Goal: Task Accomplishment & Management: Use online tool/utility

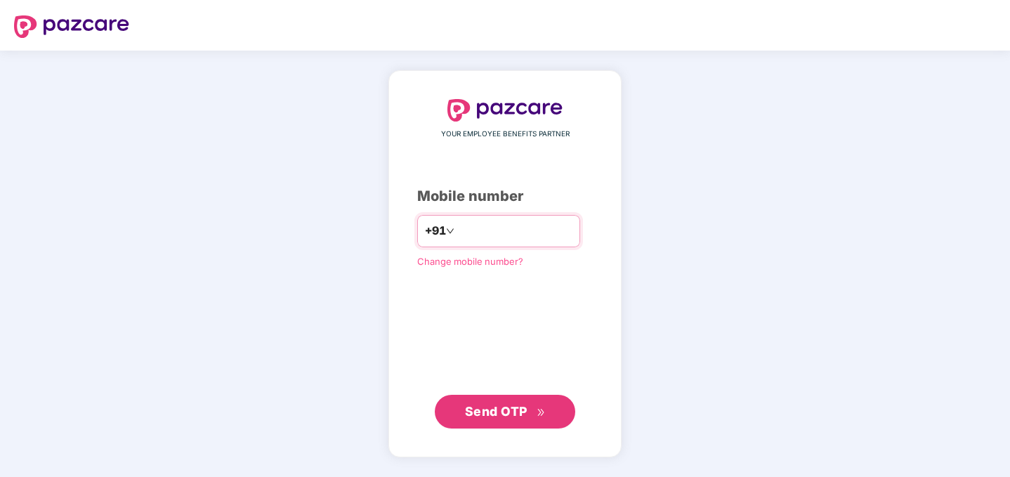
click at [522, 237] on input "number" at bounding box center [514, 231] width 115 height 22
type input "**********"
click at [481, 411] on span "Send OTP" at bounding box center [496, 411] width 63 height 15
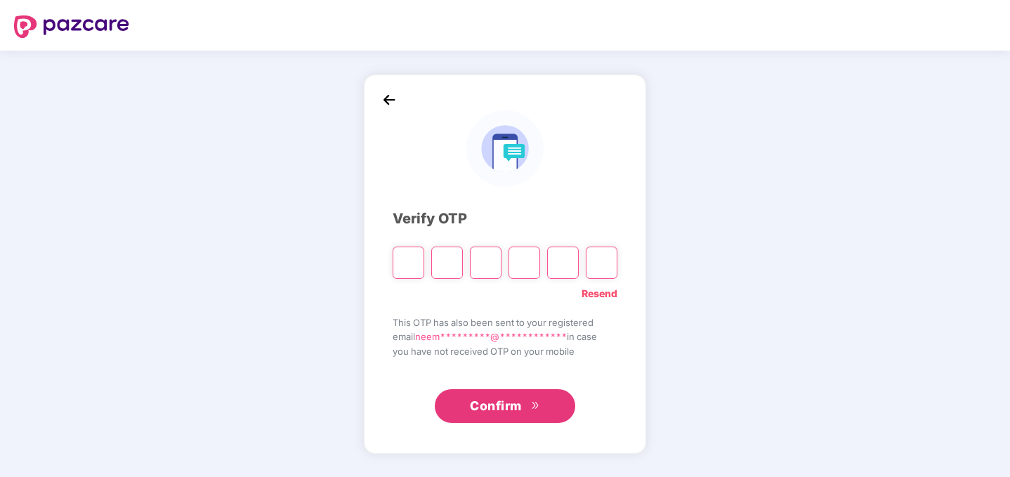
type input "*"
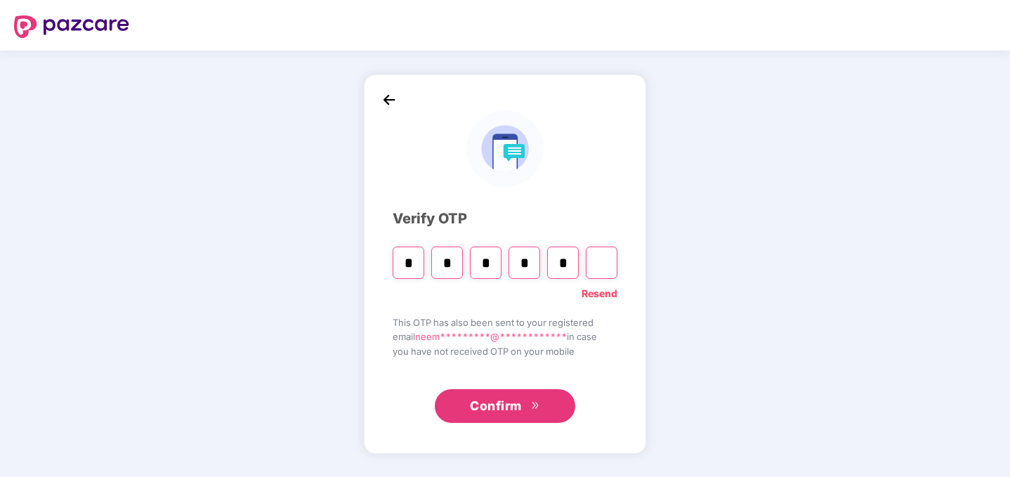
type input "*"
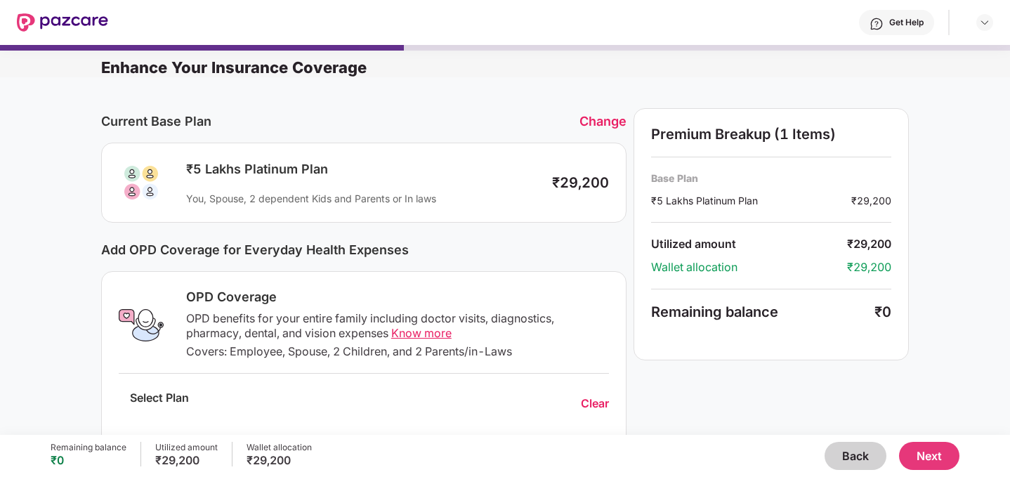
click at [844, 449] on button "Back" at bounding box center [856, 456] width 62 height 28
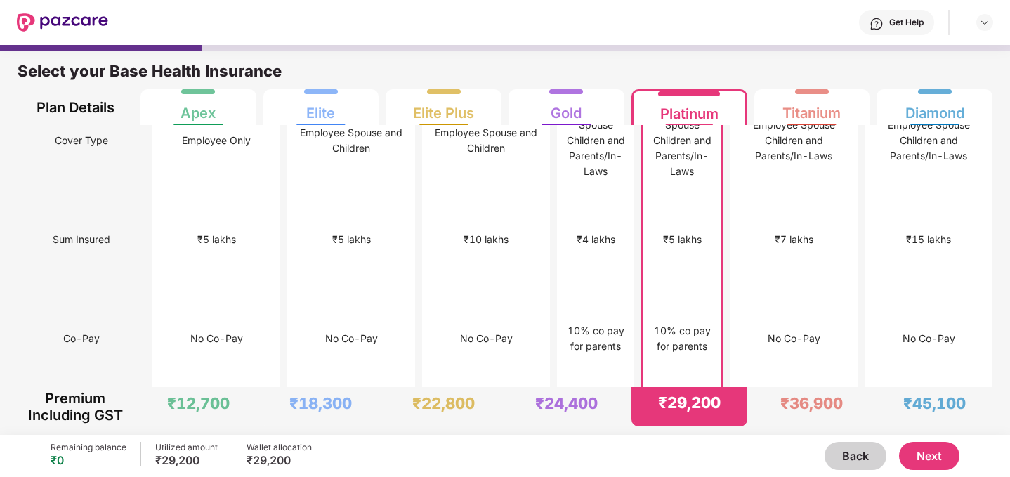
scroll to position [26, 0]
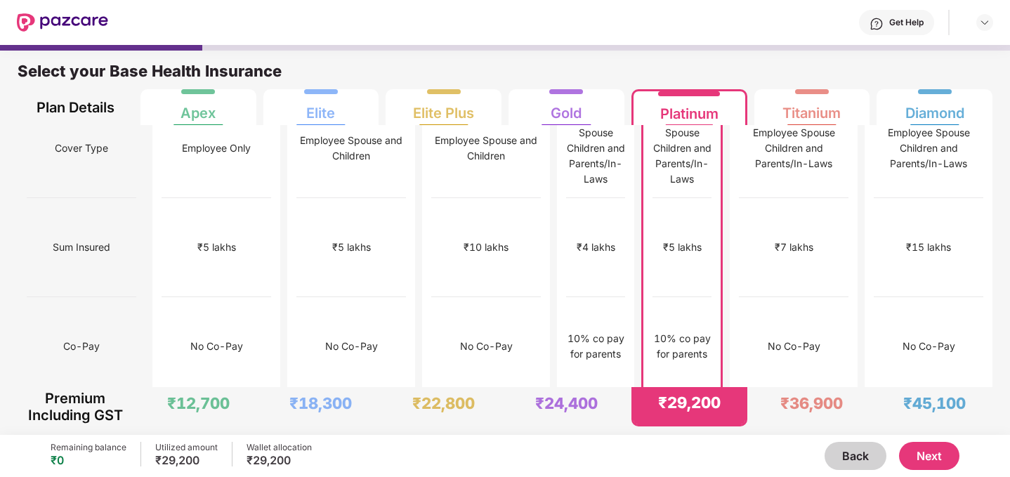
click at [932, 451] on button "Next" at bounding box center [929, 456] width 60 height 28
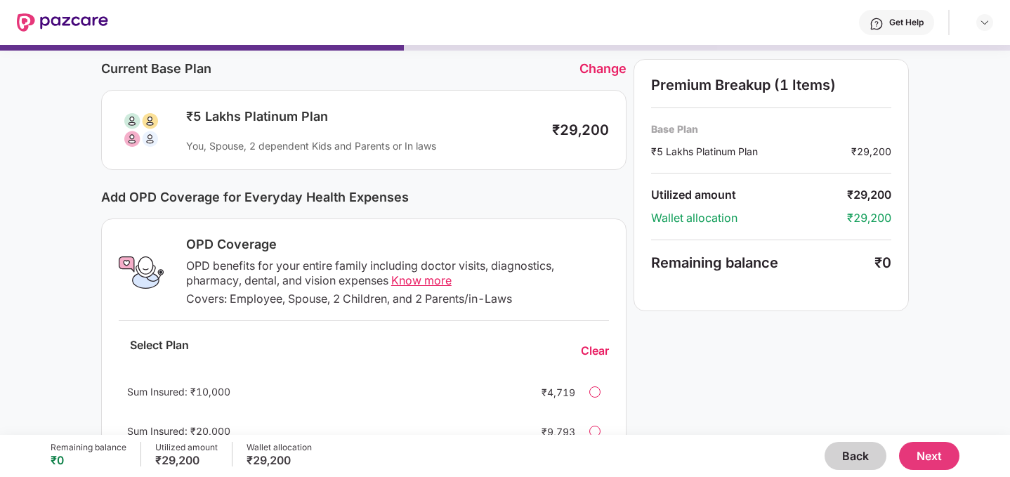
scroll to position [0, 0]
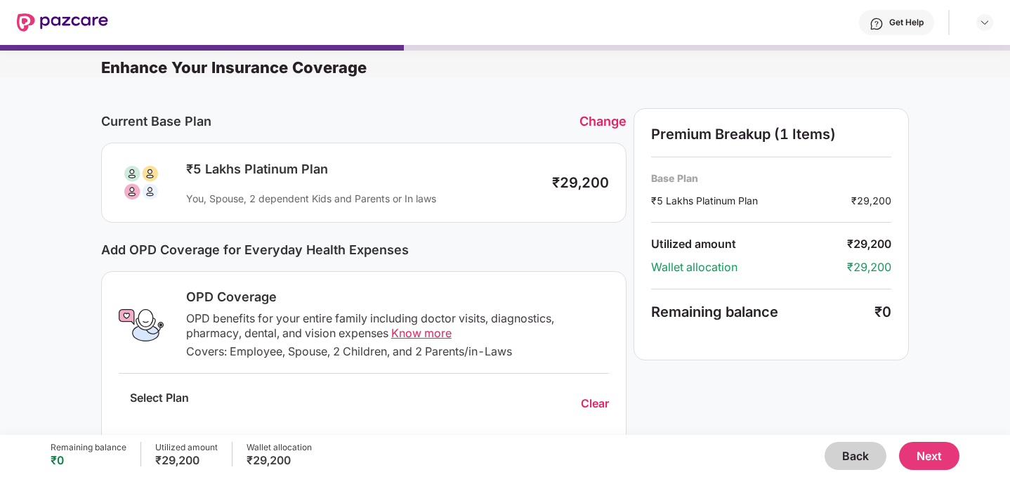
click at [853, 453] on button "Back" at bounding box center [856, 456] width 62 height 28
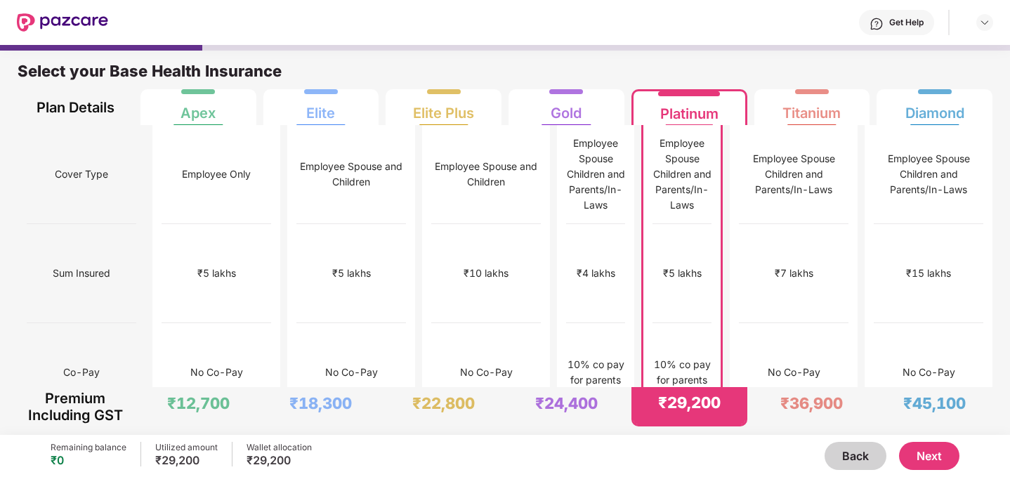
click at [936, 455] on button "Next" at bounding box center [929, 456] width 60 height 28
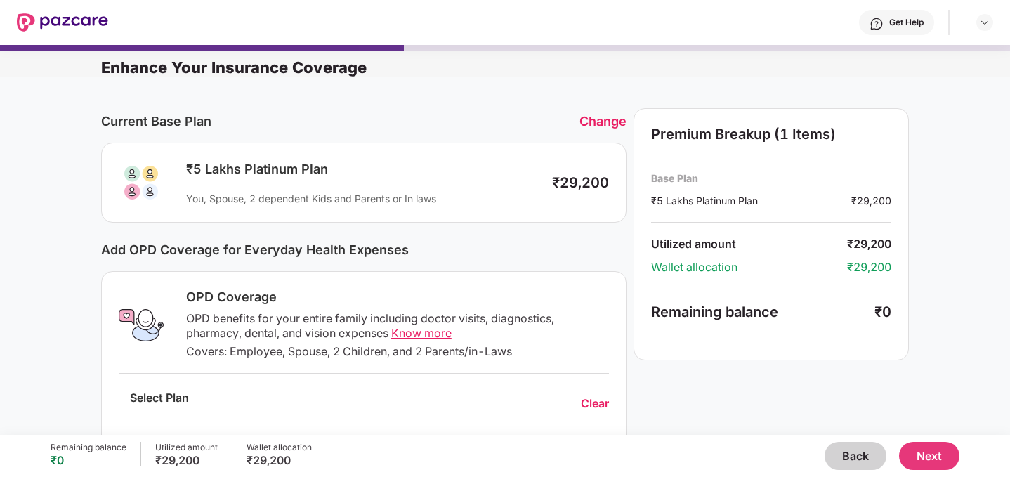
click at [916, 443] on button "Next" at bounding box center [929, 456] width 60 height 28
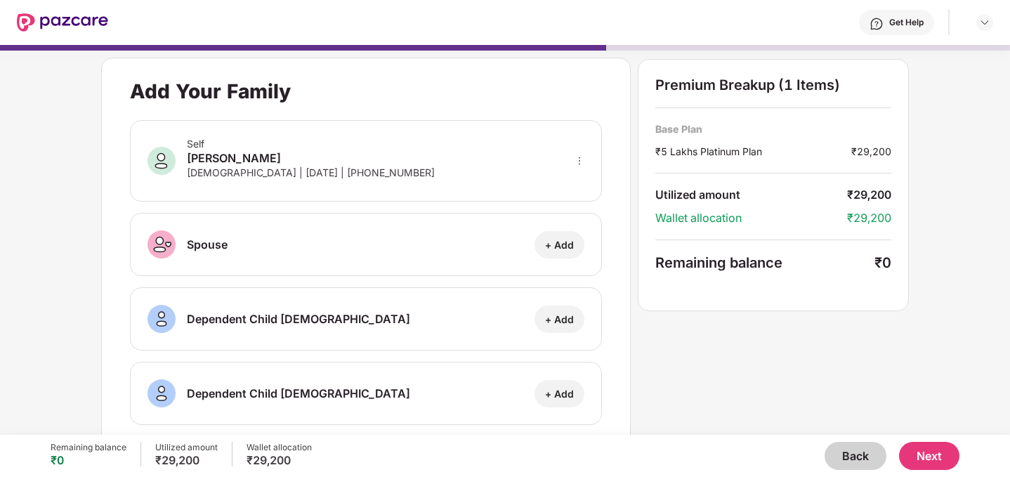
scroll to position [253, 0]
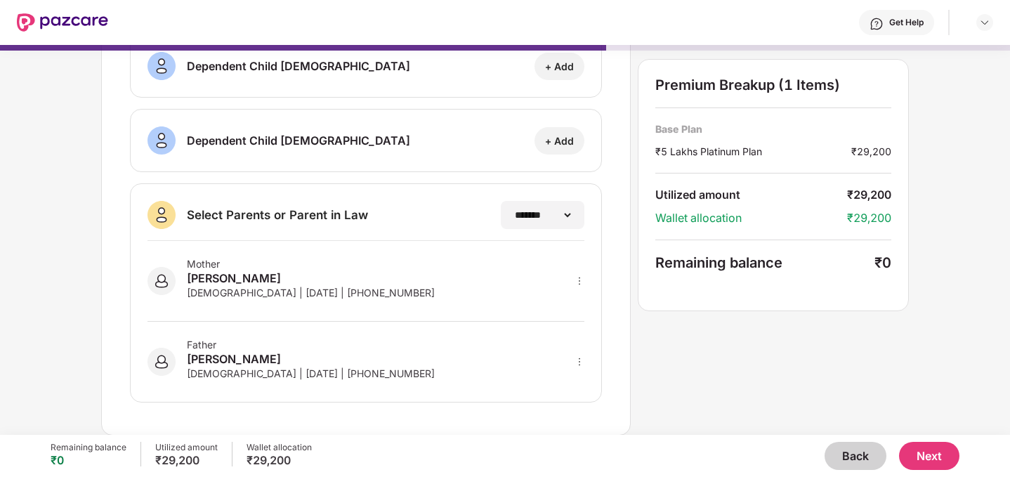
click at [935, 453] on button "Next" at bounding box center [929, 456] width 60 height 28
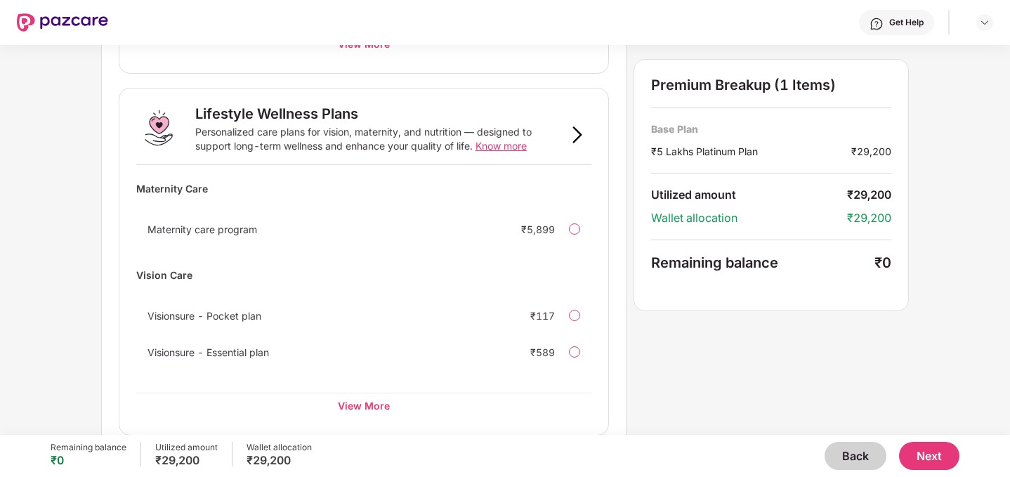
scroll to position [907, 0]
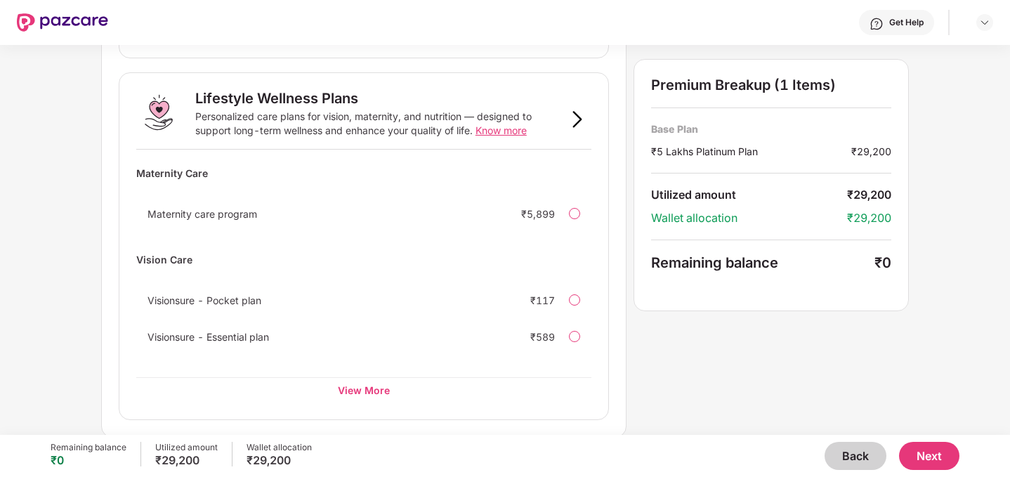
click at [940, 451] on button "Next" at bounding box center [929, 456] width 60 height 28
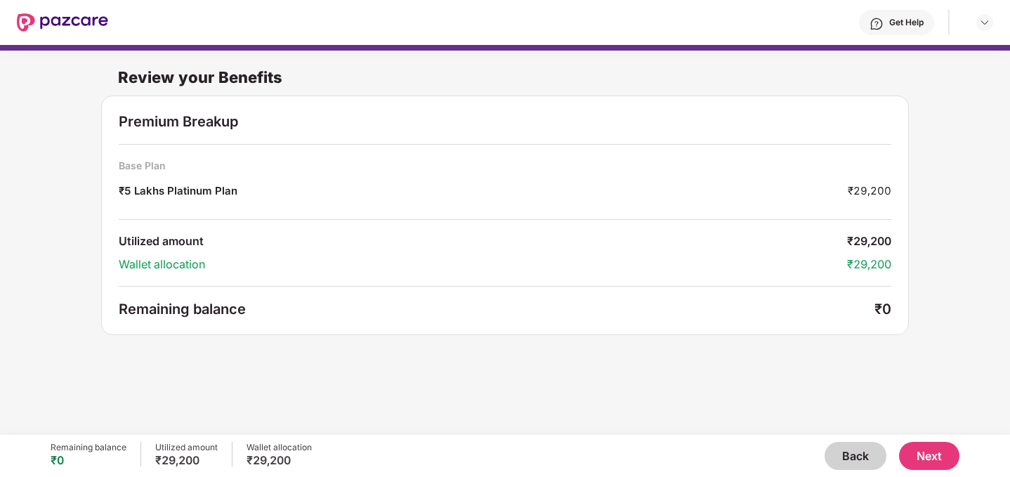
click at [937, 460] on button "Next" at bounding box center [929, 456] width 60 height 28
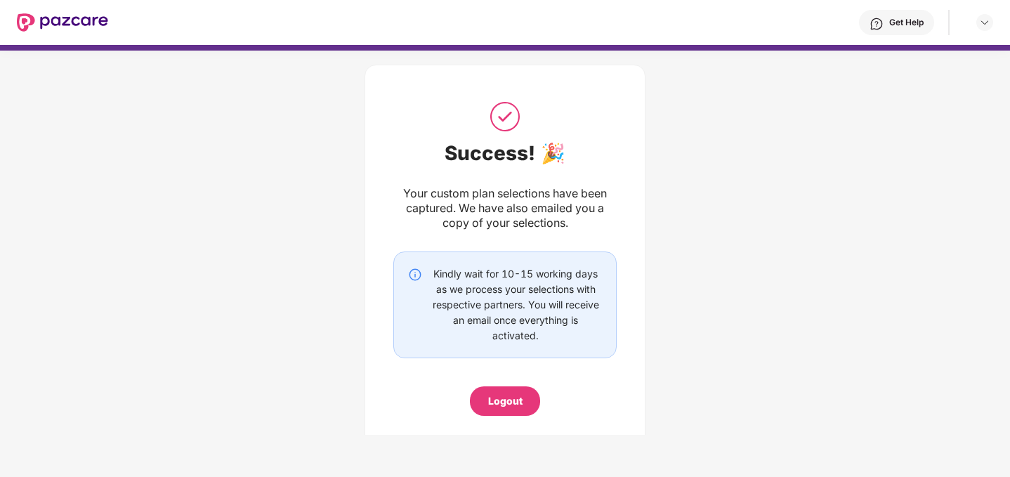
click at [495, 403] on div "Logout" at bounding box center [505, 400] width 34 height 15
